Goal: Task Accomplishment & Management: Manage account settings

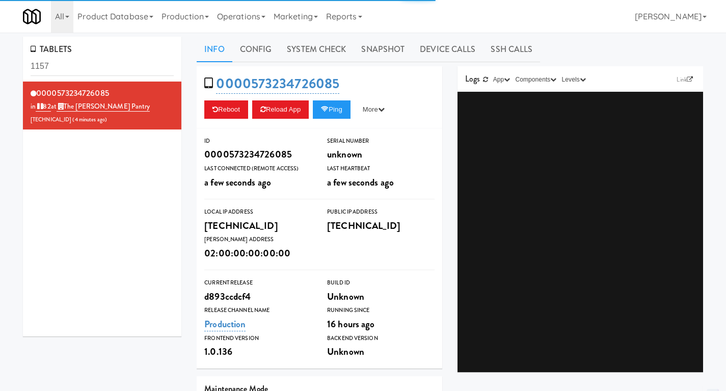
click at [243, 8] on link "Operations" at bounding box center [241, 16] width 57 height 33
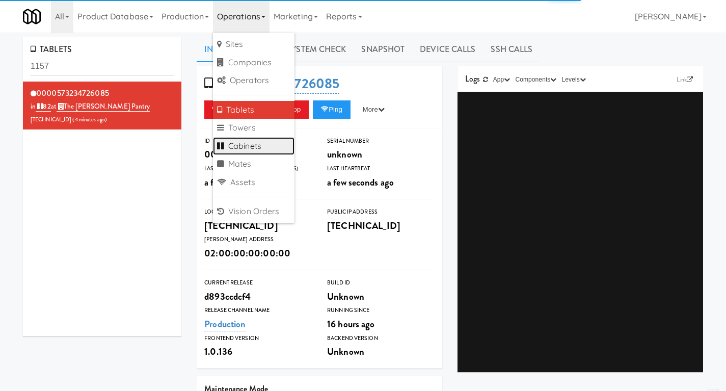
click at [245, 148] on link "Cabinets" at bounding box center [254, 146] width 82 height 18
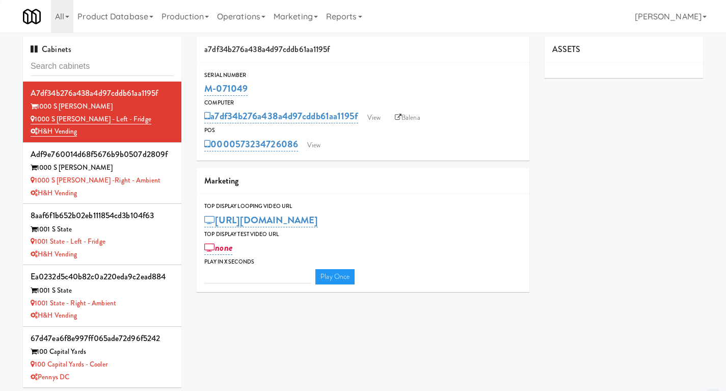
type input "3"
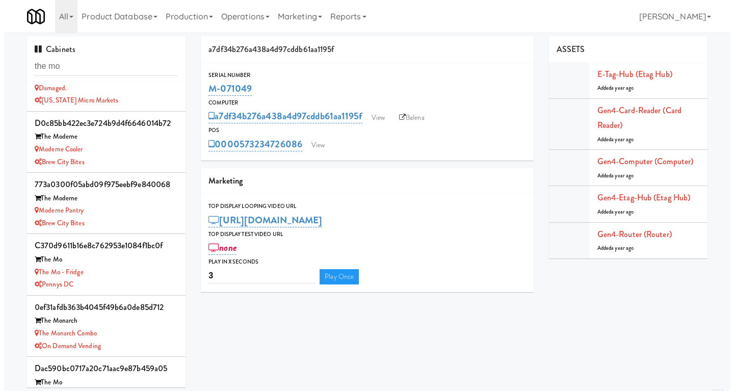
scroll to position [62, 0]
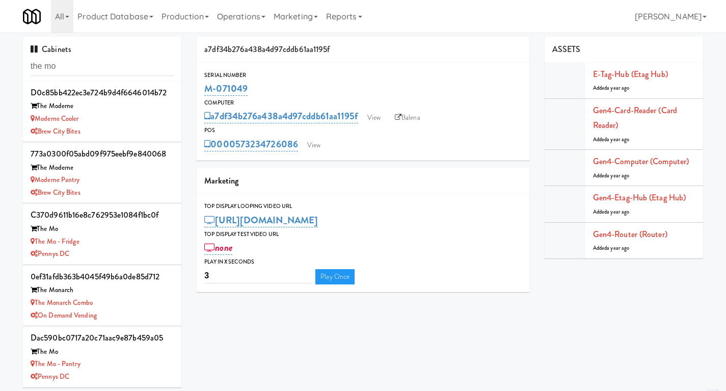
type input "the mo"
click at [125, 361] on div "The Mo - Pantry" at bounding box center [102, 364] width 143 height 13
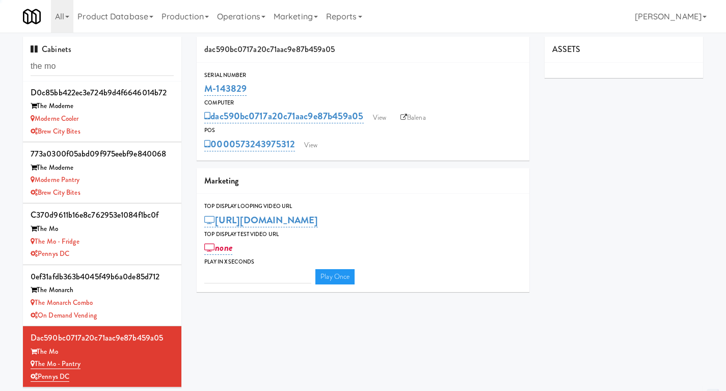
type input "3"
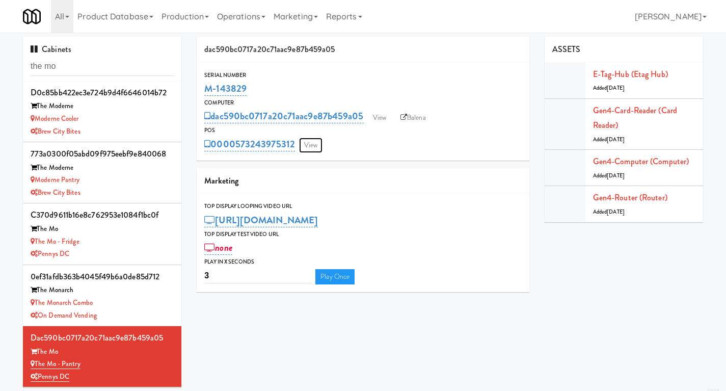
click at [313, 143] on link "View" at bounding box center [310, 145] width 23 height 15
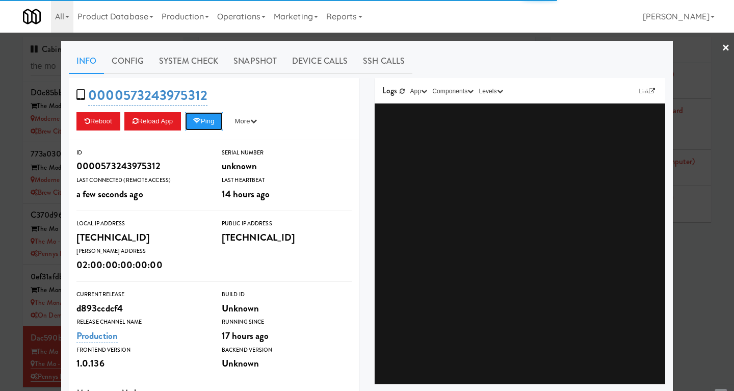
click at [208, 124] on button "Ping" at bounding box center [204, 121] width 38 height 18
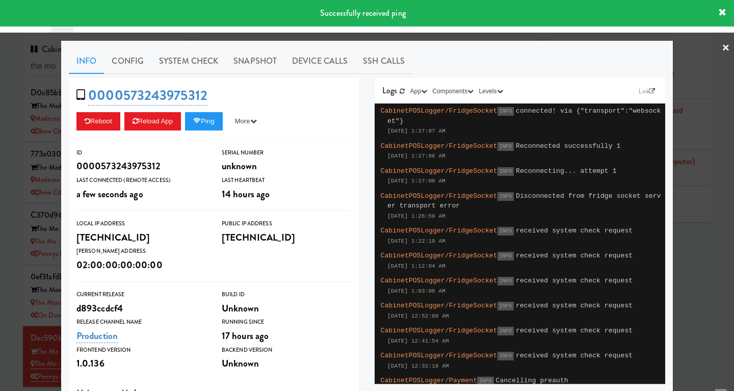
click at [400, 37] on div at bounding box center [367, 195] width 734 height 391
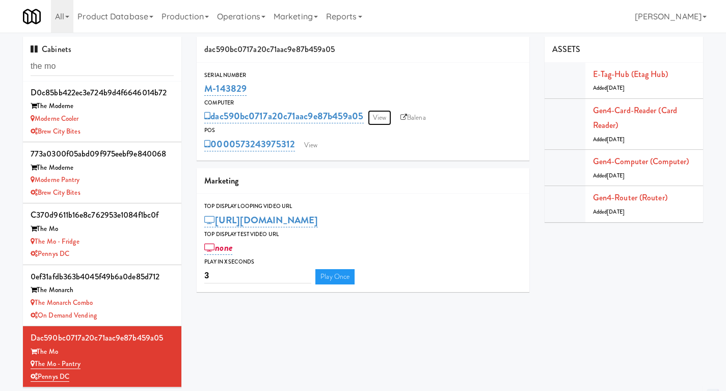
click at [376, 120] on link "View" at bounding box center [379, 117] width 23 height 15
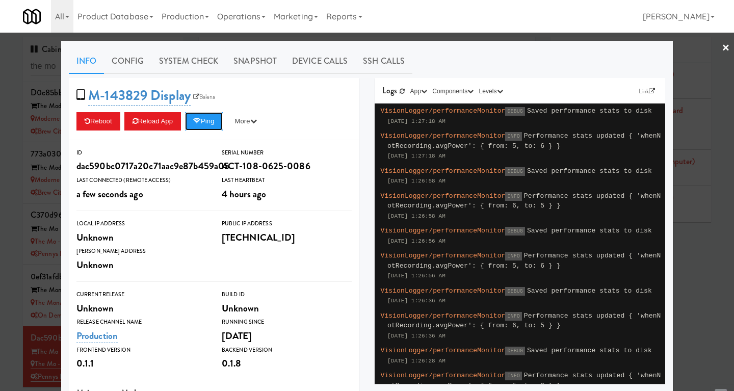
click at [206, 124] on button "Ping" at bounding box center [204, 121] width 38 height 18
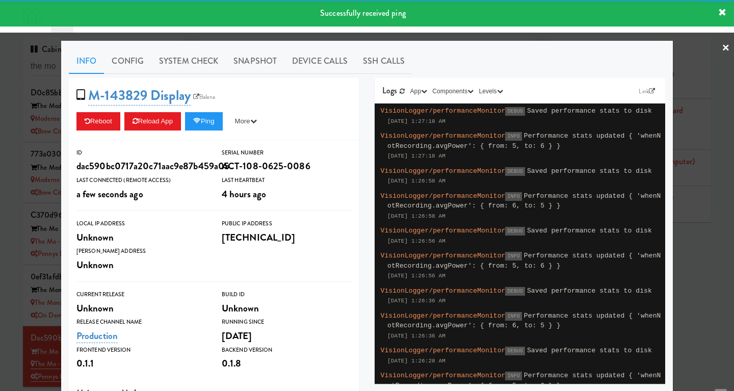
click at [200, 63] on link "System Check" at bounding box center [188, 60] width 74 height 25
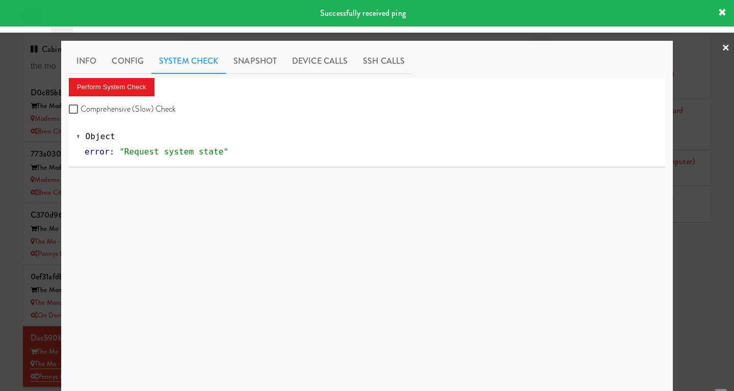
click at [117, 103] on label "Comprehensive (Slow) Check" at bounding box center [123, 108] width 108 height 15
click at [81, 105] on input "Comprehensive (Slow) Check" at bounding box center [75, 109] width 12 height 8
checkbox input "true"
click at [533, 38] on div at bounding box center [367, 195] width 734 height 391
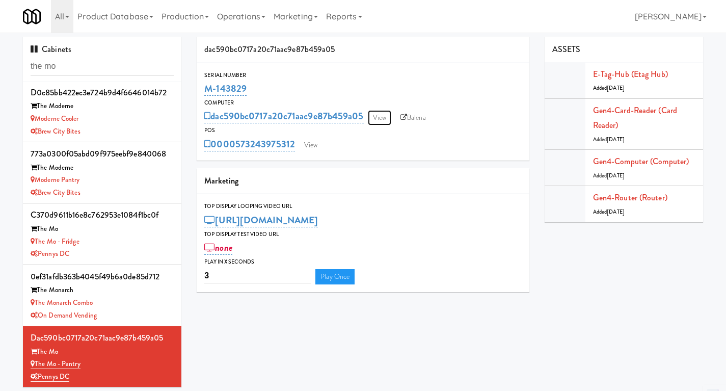
click at [379, 116] on link "View" at bounding box center [379, 117] width 23 height 15
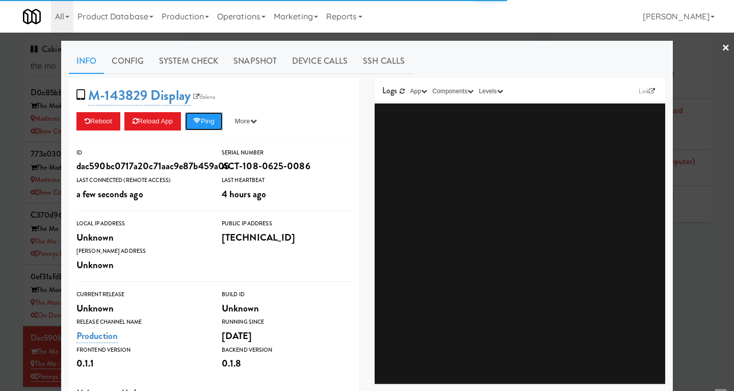
click at [206, 121] on button "Ping" at bounding box center [204, 121] width 38 height 18
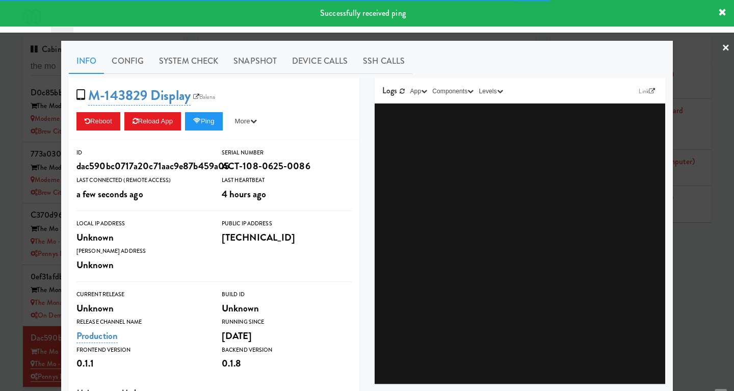
click at [202, 66] on link "System Check" at bounding box center [188, 60] width 74 height 25
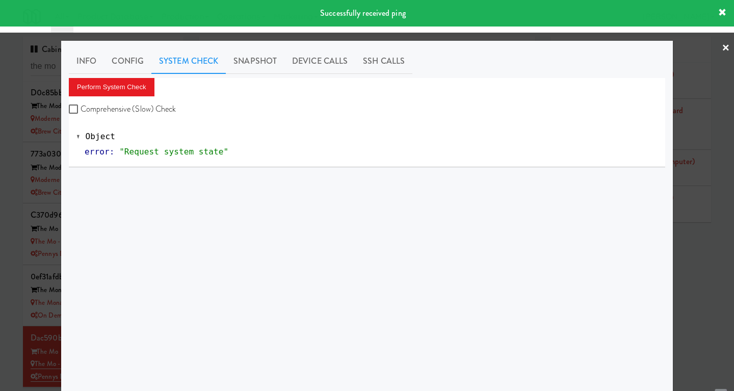
click at [129, 106] on label "Comprehensive (Slow) Check" at bounding box center [123, 108] width 108 height 15
click at [81, 106] on input "Comprehensive (Slow) Check" at bounding box center [75, 109] width 12 height 8
checkbox input "true"
click at [124, 88] on button "Perform System Check" at bounding box center [112, 87] width 86 height 18
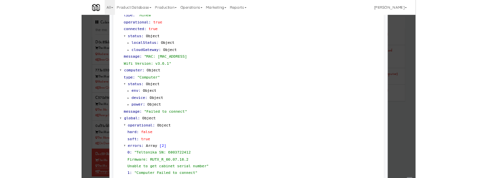
scroll to position [882, 0]
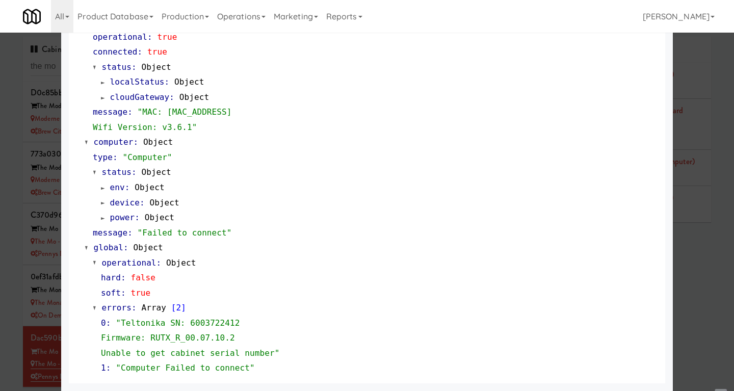
click at [706, 286] on div at bounding box center [367, 195] width 734 height 391
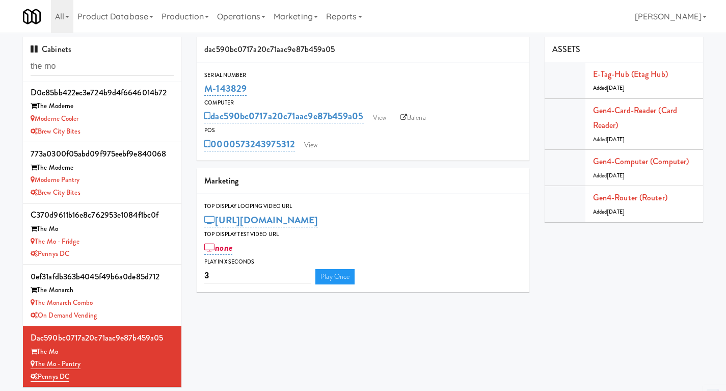
click at [121, 237] on div "The Mo - Fridge" at bounding box center [102, 241] width 143 height 13
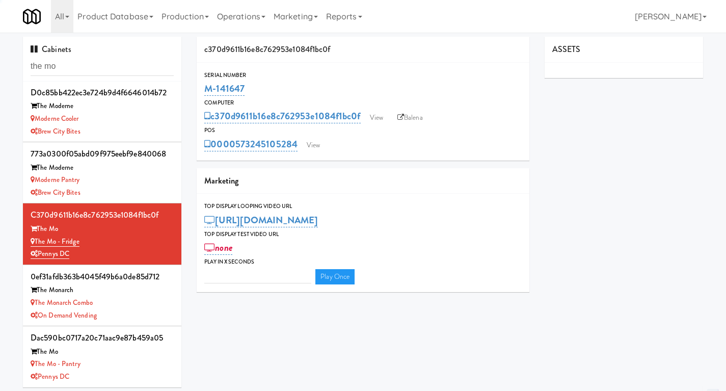
type input "3"
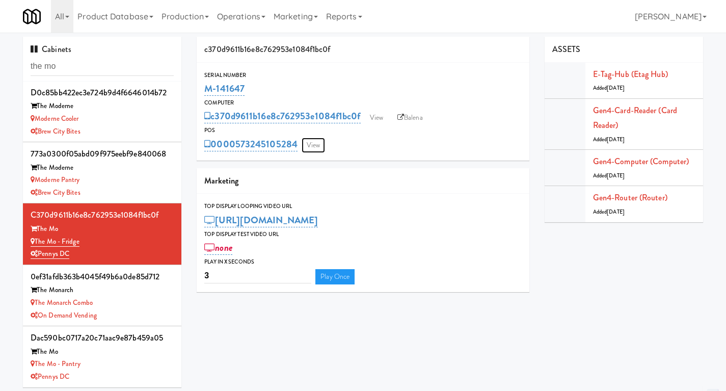
click at [309, 144] on link "View" at bounding box center [313, 145] width 23 height 15
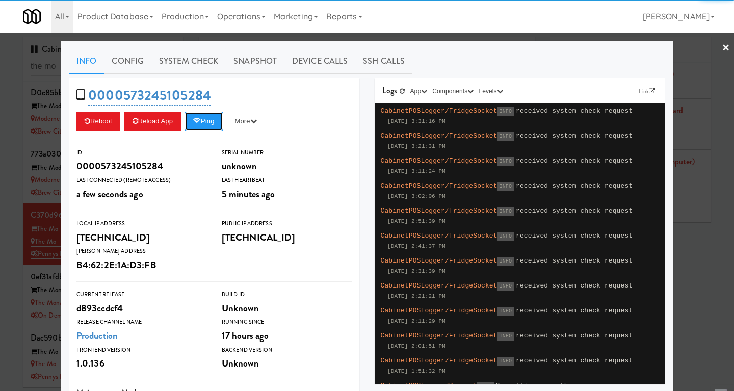
click at [209, 122] on button "Ping" at bounding box center [204, 121] width 38 height 18
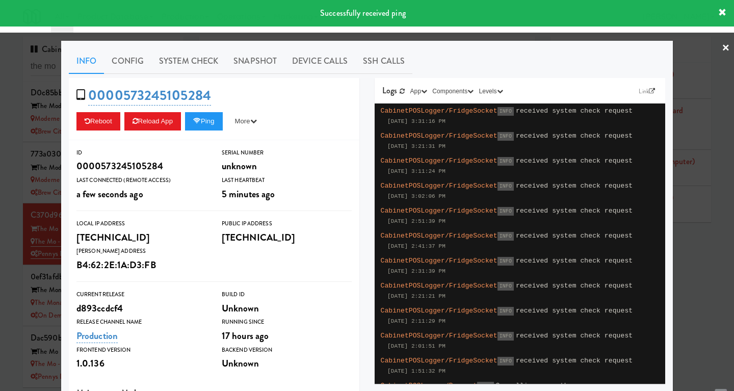
click at [458, 38] on div at bounding box center [367, 195] width 734 height 391
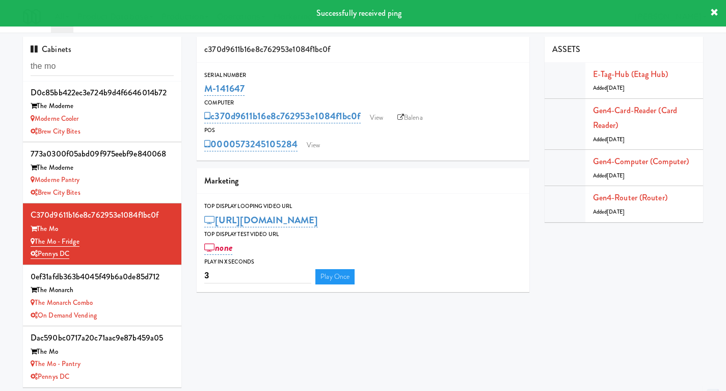
click at [131, 362] on div "The Mo - Pantry" at bounding box center [102, 364] width 143 height 13
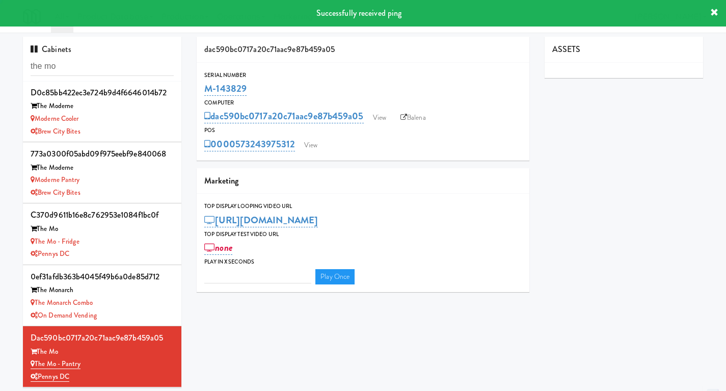
type input "3"
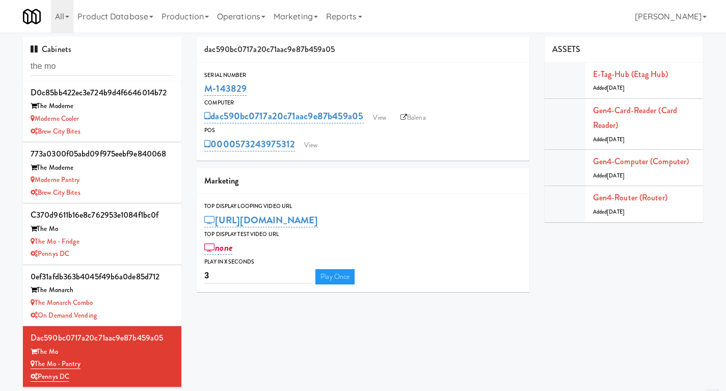
drag, startPoint x: 298, startPoint y: 154, endPoint x: 235, endPoint y: 158, distance: 63.3
click at [235, 158] on div "Serial Number M-143829 Computer dac590bc0717a20c71aac9e87b459a05 View Balena PO…" at bounding box center [363, 112] width 333 height 98
copy link "573243975312"
click at [129, 249] on div "Pennys DC" at bounding box center [102, 254] width 143 height 13
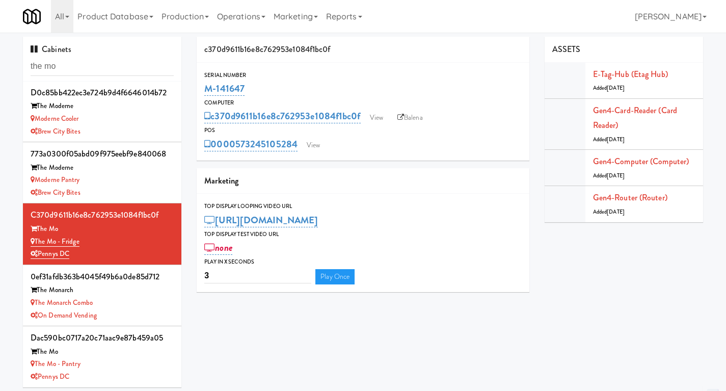
drag, startPoint x: 301, startPoint y: 153, endPoint x: 239, endPoint y: 159, distance: 62.0
click at [239, 159] on div "Serial Number M-141647 Computer c370d9611b16e8c762953e1084f1bc0f View Balena PO…" at bounding box center [363, 112] width 333 height 98
copy link "573245105284"
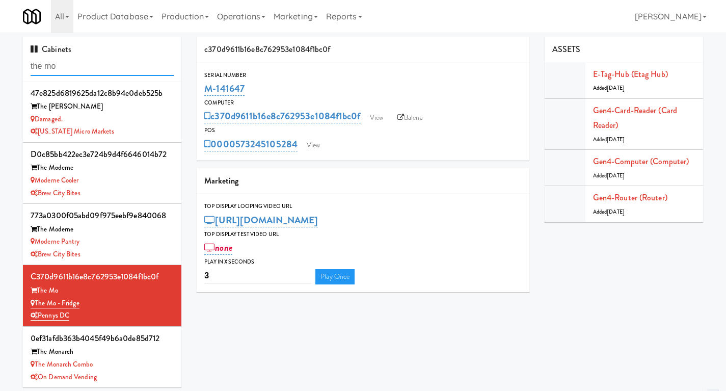
click at [74, 64] on input "the mo" at bounding box center [102, 66] width 143 height 19
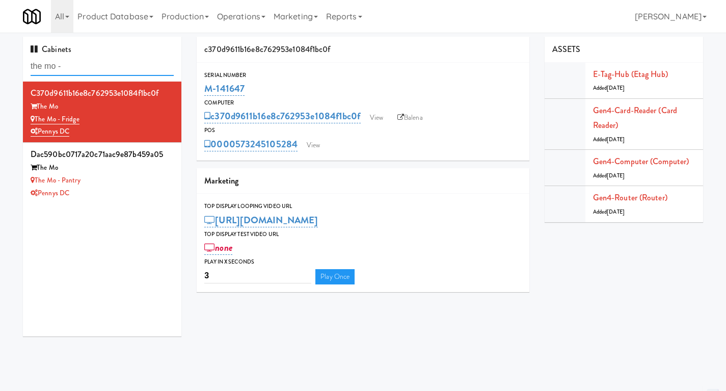
type input "the mo -"
click at [123, 191] on div "Pennys DC" at bounding box center [102, 193] width 143 height 13
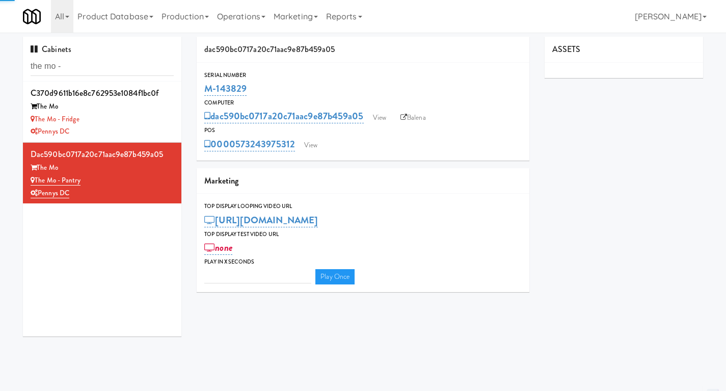
type input "3"
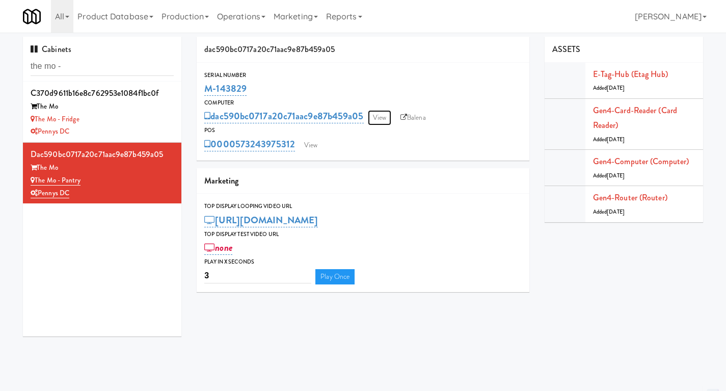
click at [388, 116] on link "View" at bounding box center [379, 117] width 23 height 15
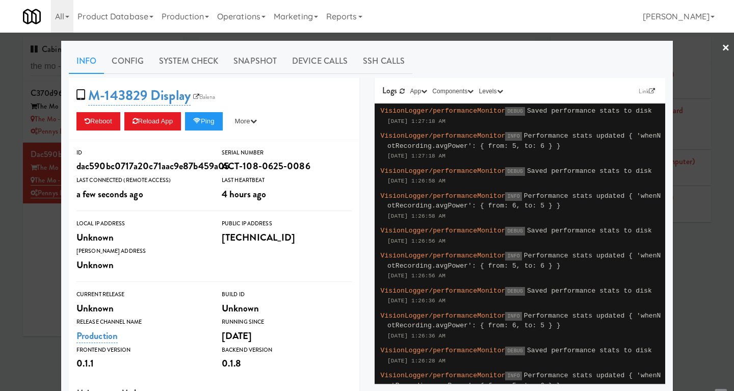
click at [461, 39] on div at bounding box center [367, 195] width 734 height 391
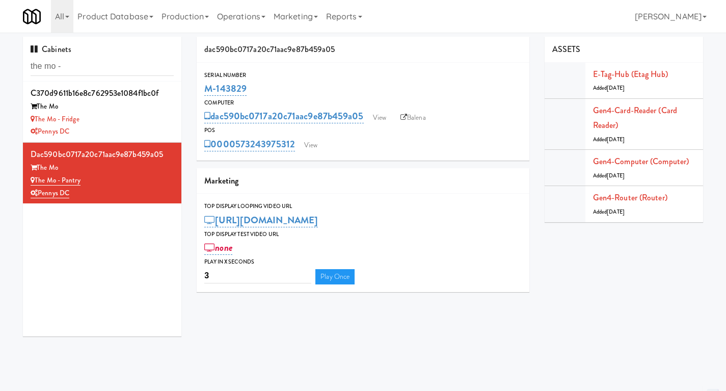
click at [421, 115] on link "Balena" at bounding box center [413, 117] width 36 height 15
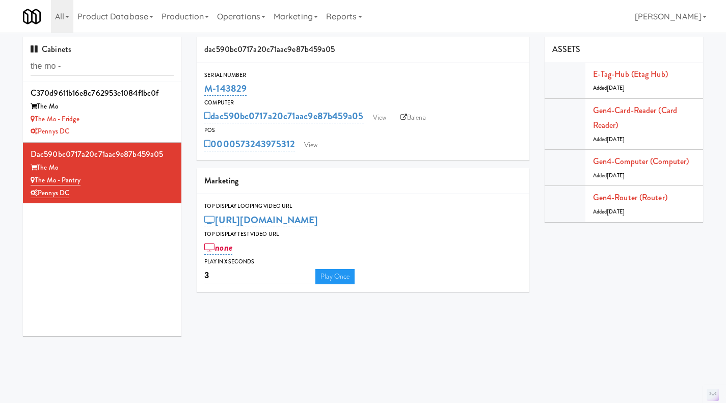
click at [121, 107] on div "The Mo" at bounding box center [102, 106] width 143 height 13
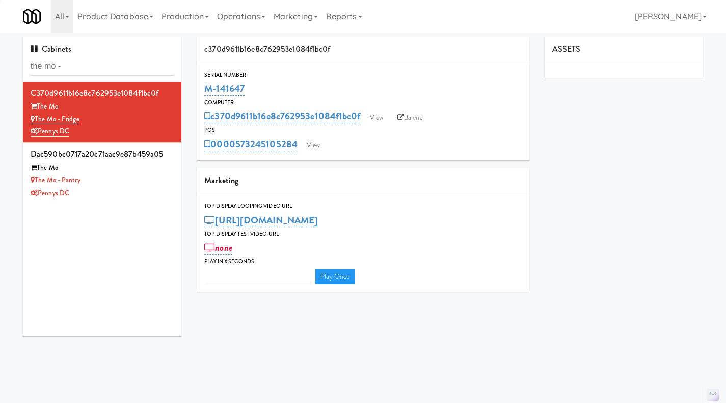
type input "3"
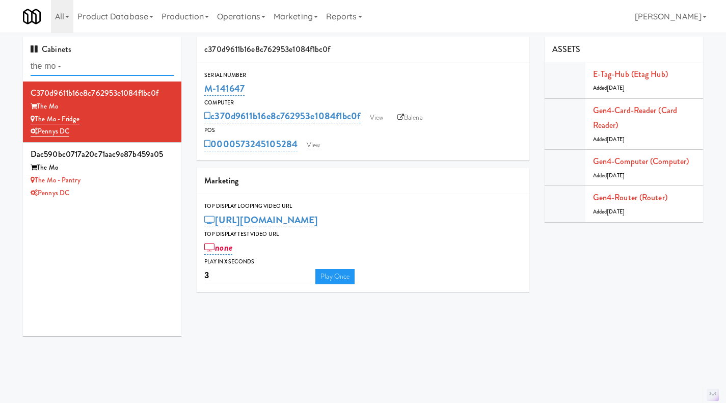
click at [105, 63] on input "the mo -" at bounding box center [102, 66] width 143 height 19
click at [103, 62] on input "the mo -" at bounding box center [102, 66] width 143 height 19
click at [102, 62] on input "the mo -" at bounding box center [102, 66] width 143 height 19
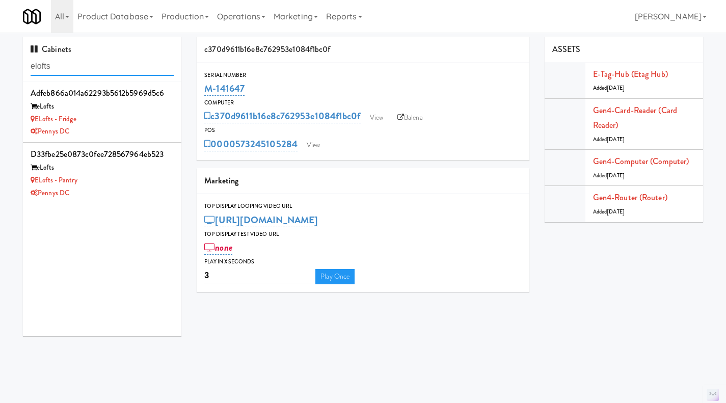
type input "elofts"
click at [145, 127] on div "Pennys DC" at bounding box center [102, 131] width 143 height 13
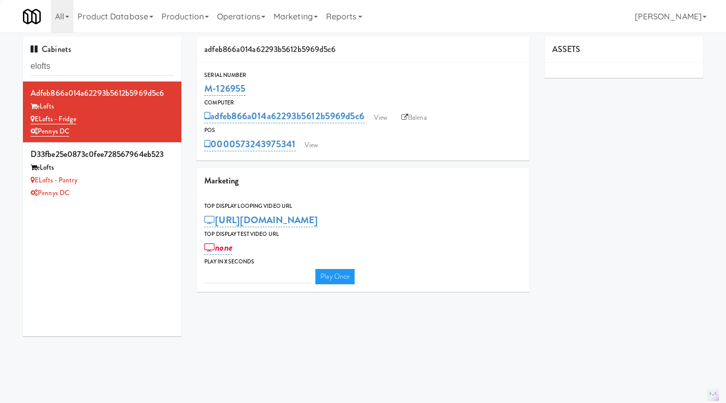
type input "3"
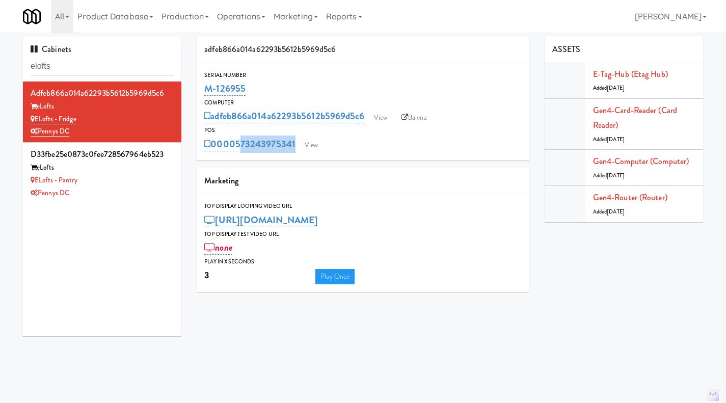
drag, startPoint x: 294, startPoint y: 154, endPoint x: 258, endPoint y: 158, distance: 35.9
click at [239, 152] on div "Serial Number M-126955 Computer adfeb866a014a62293b5612b5969d5c6 View Balena PO…" at bounding box center [363, 112] width 333 height 98
drag, startPoint x: 294, startPoint y: 156, endPoint x: 236, endPoint y: 154, distance: 58.2
click at [236, 154] on div "Serial Number M-126955 Computer adfeb866a014a62293b5612b5969d5c6 View Balena PO…" at bounding box center [363, 112] width 333 height 98
copy link "573243975341"
